Goal: Download file/media

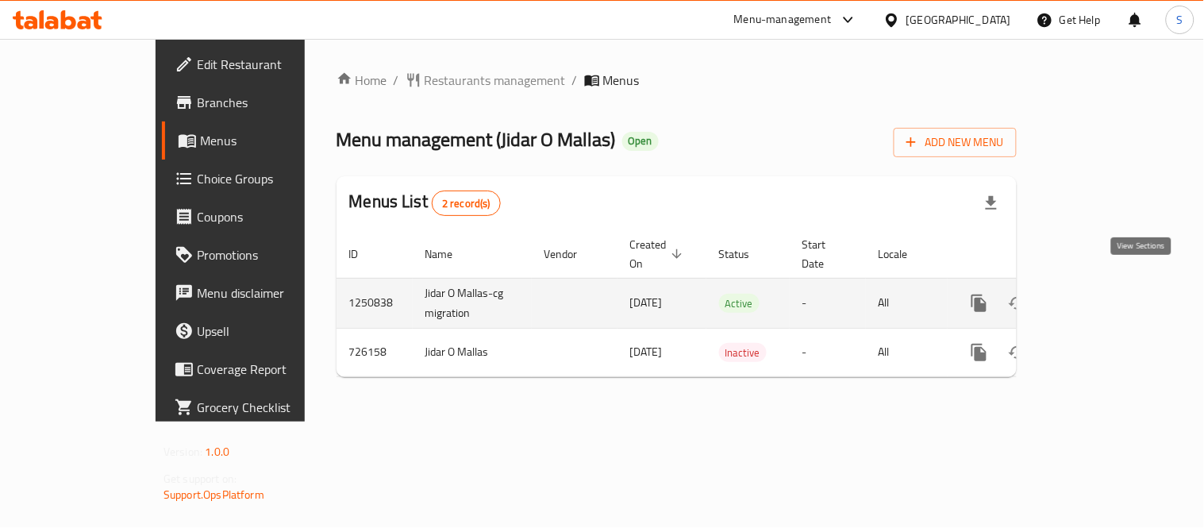
click at [1103, 294] on icon "enhanced table" at bounding box center [1093, 303] width 19 height 19
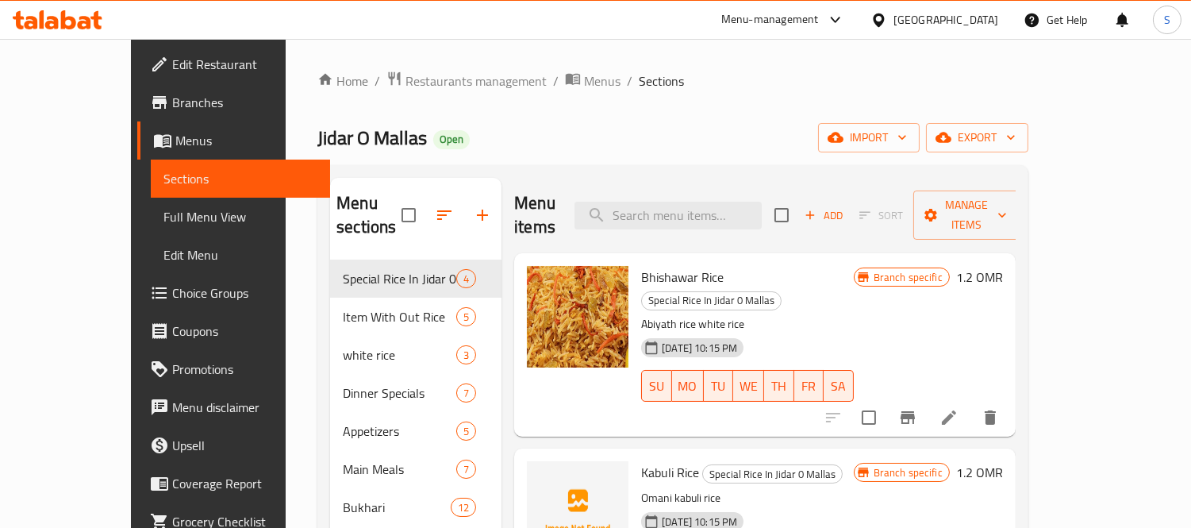
click at [1029, 121] on div "Home / Restaurants management / Menus / Sections Jidar O Mallas Open import exp…" at bounding box center [672, 499] width 711 height 856
click at [1016, 145] on span "export" at bounding box center [977, 138] width 77 height 20
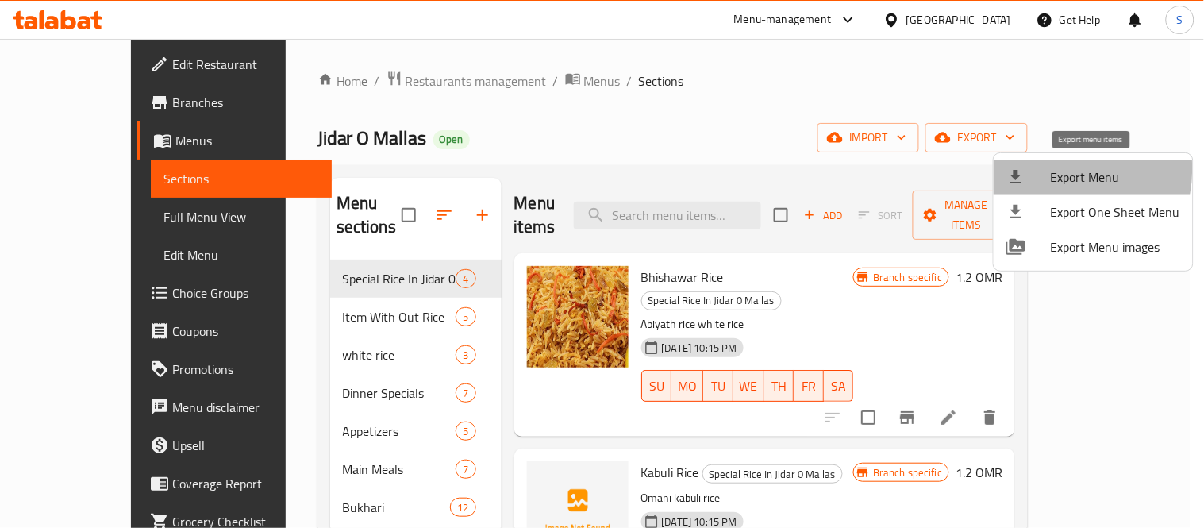
click at [1056, 169] on span "Export Menu" at bounding box center [1115, 176] width 129 height 19
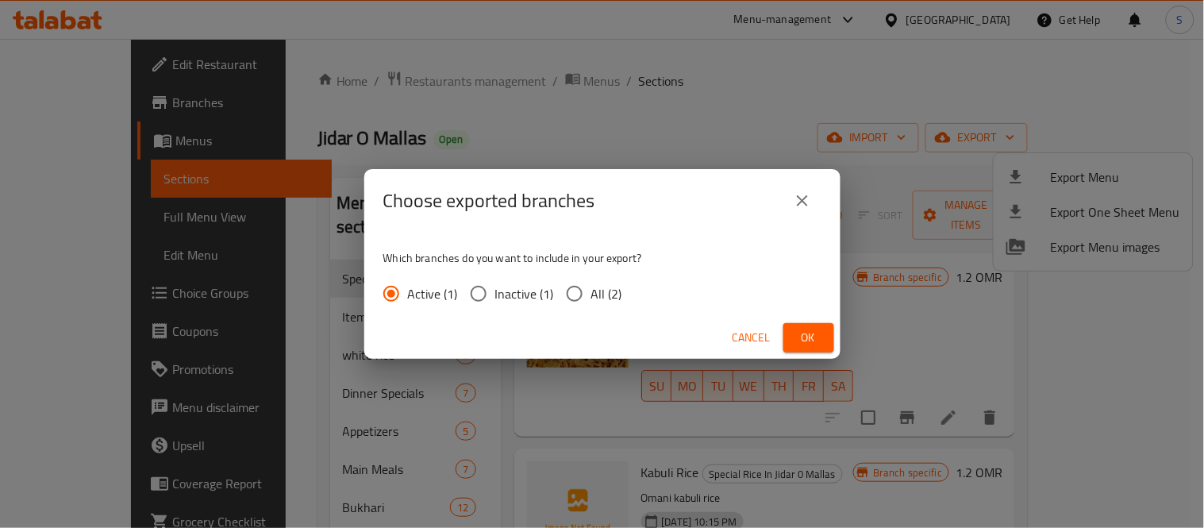
click at [617, 292] on span "All (2)" at bounding box center [606, 293] width 31 height 19
click at [591, 292] on input "All (2)" at bounding box center [574, 293] width 33 height 33
radio input "true"
click at [806, 336] on span "Ok" at bounding box center [808, 338] width 25 height 20
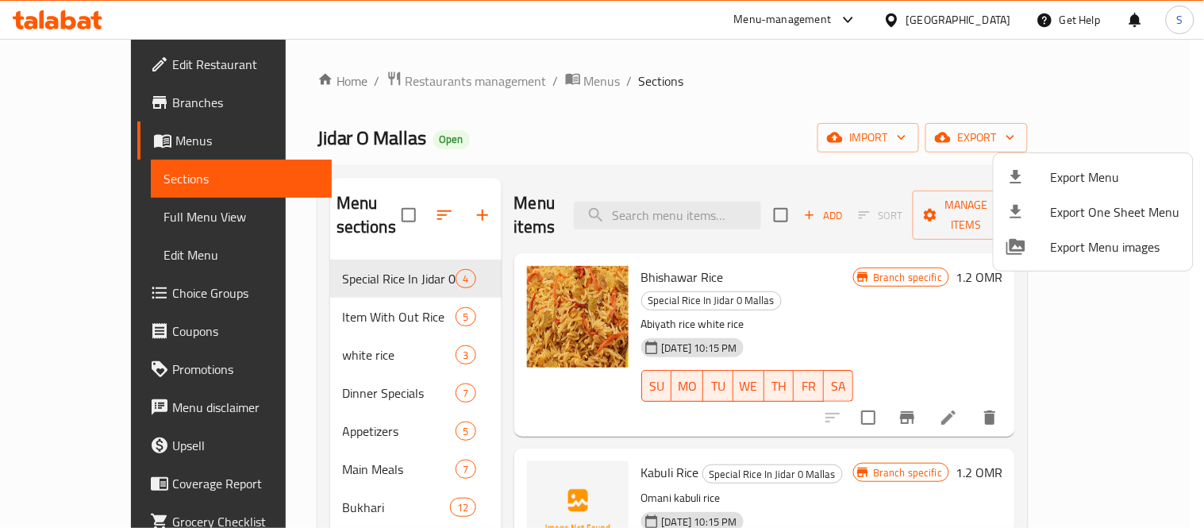
click at [80, 97] on div at bounding box center [602, 264] width 1204 height 528
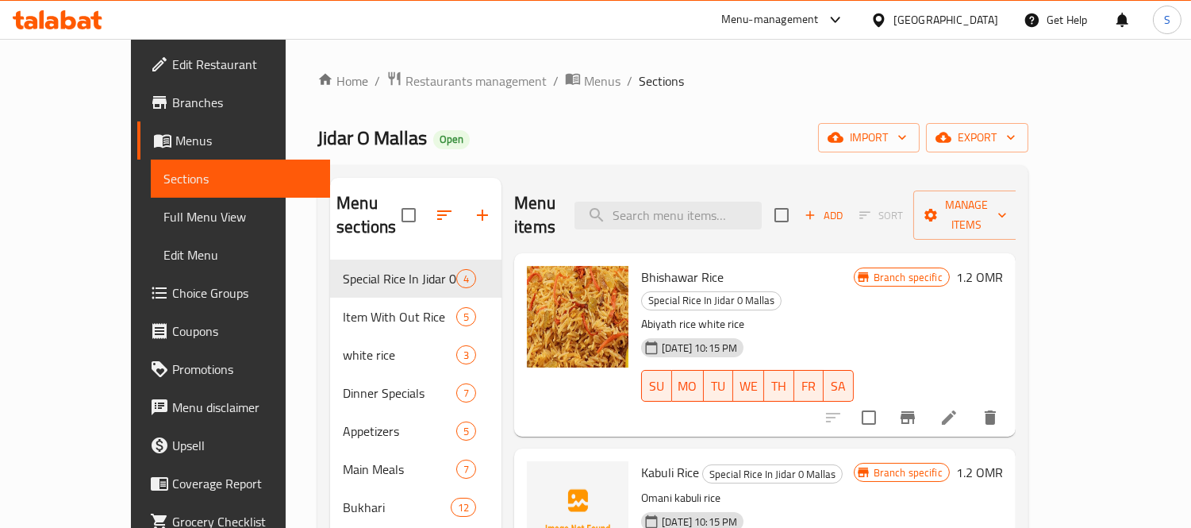
click at [172, 97] on span "Branches" at bounding box center [244, 102] width 145 height 19
